Goal: Task Accomplishment & Management: Manage account settings

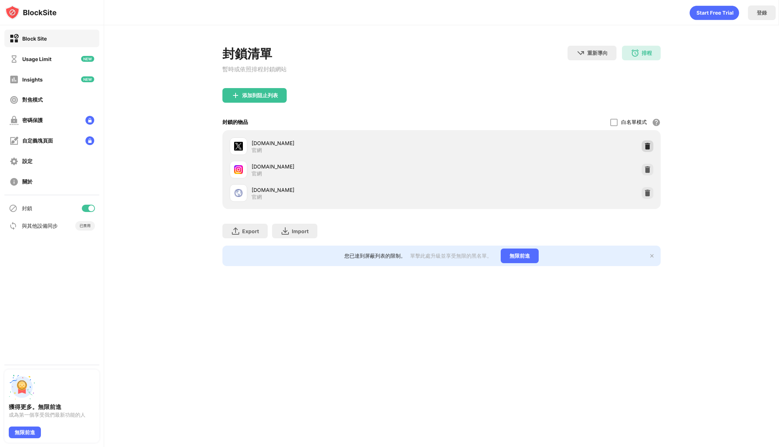
click at [654, 153] on div "x.com 官網" at bounding box center [441, 145] width 429 height 23
click at [647, 148] on img at bounding box center [647, 145] width 7 height 7
